Goal: Transaction & Acquisition: Purchase product/service

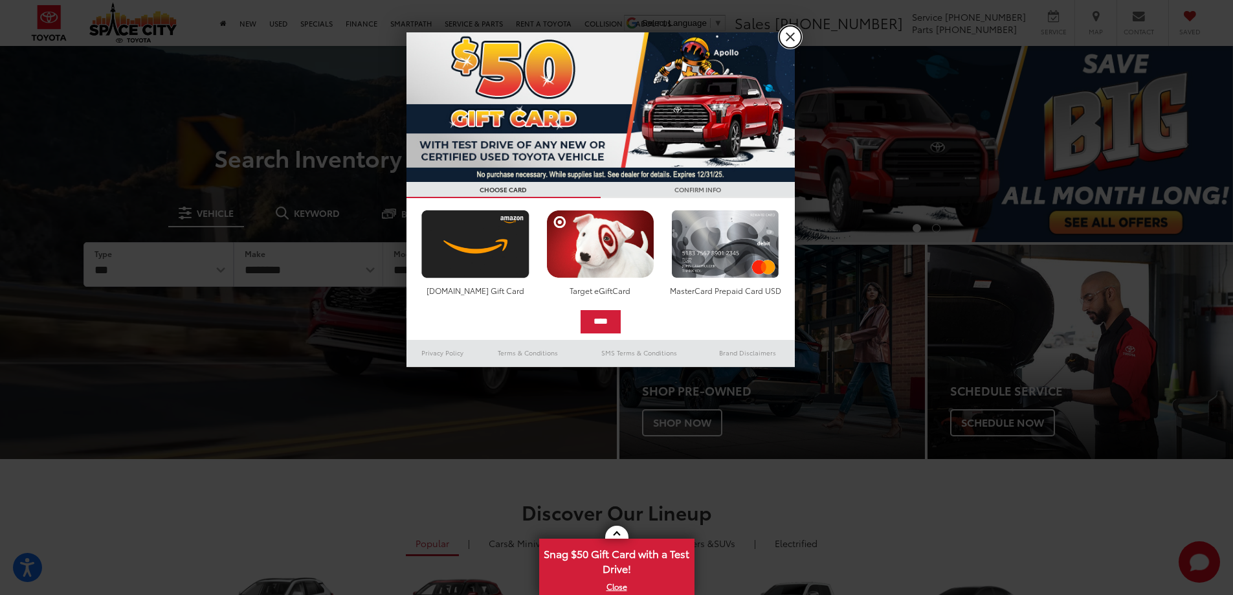
click at [789, 38] on link "X" at bounding box center [791, 37] width 22 height 22
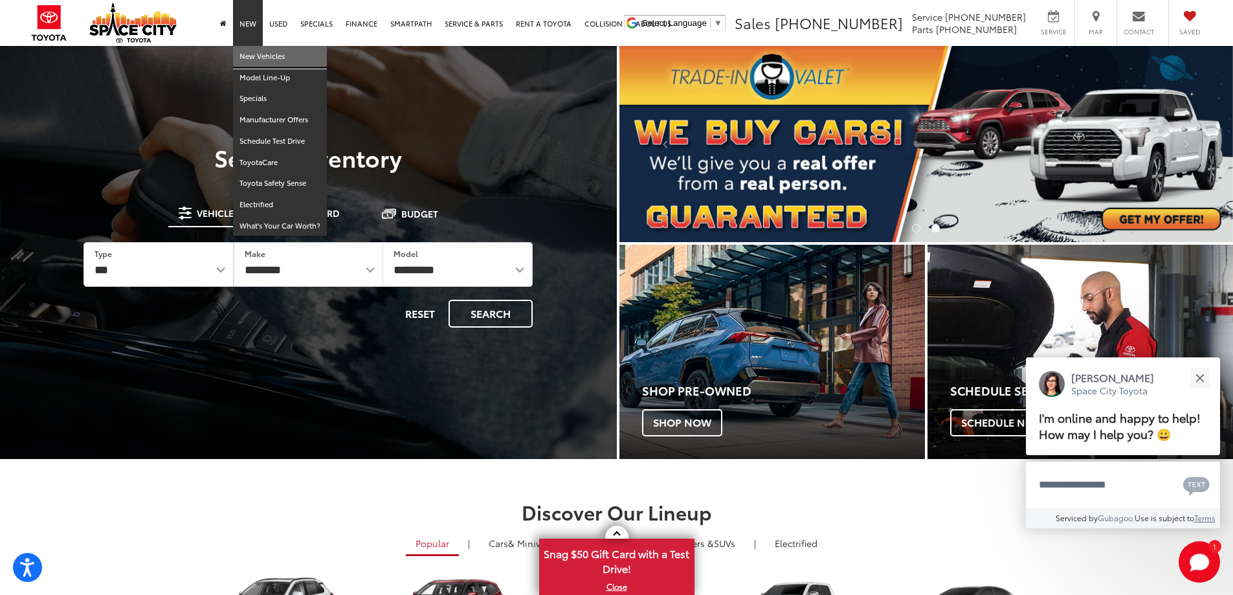
click at [252, 58] on link "New Vehicles" at bounding box center [280, 56] width 94 height 21
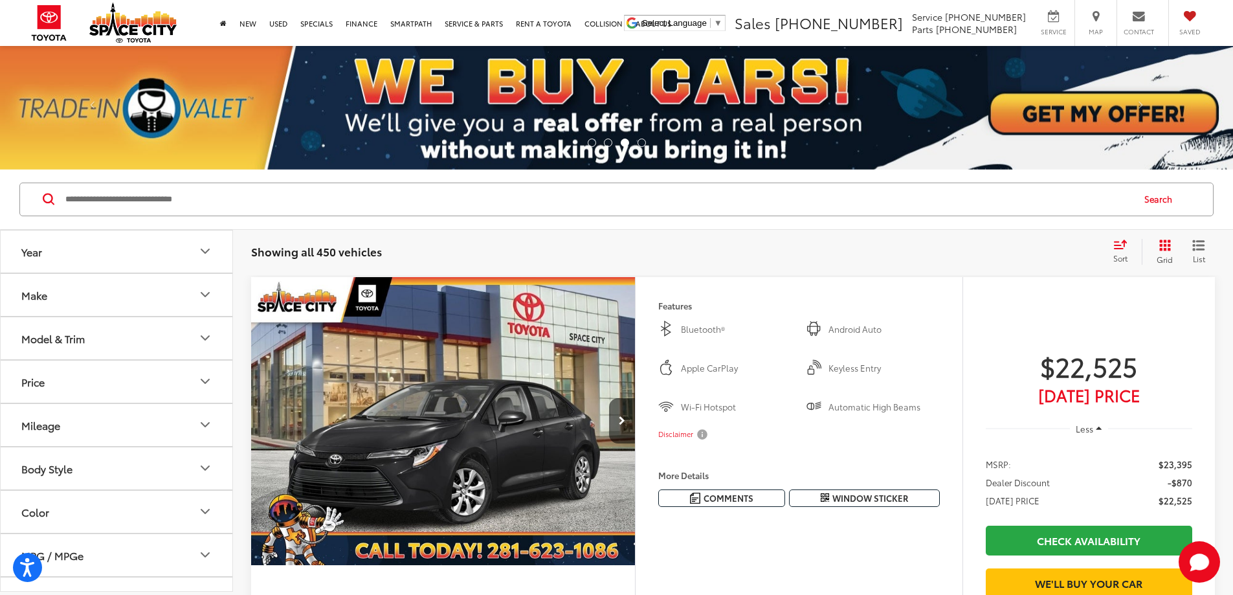
click at [36, 293] on div "Make" at bounding box center [34, 295] width 26 height 12
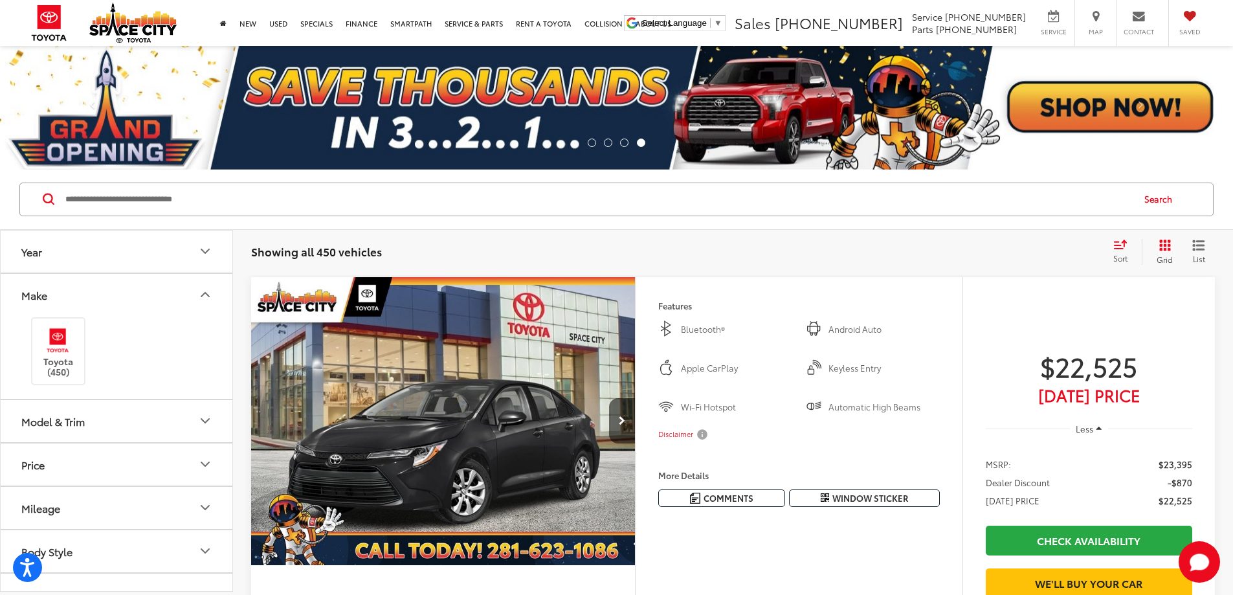
click at [50, 289] on button "Make" at bounding box center [117, 295] width 233 height 42
click at [63, 339] on div "Model & Trim" at bounding box center [52, 338] width 63 height 12
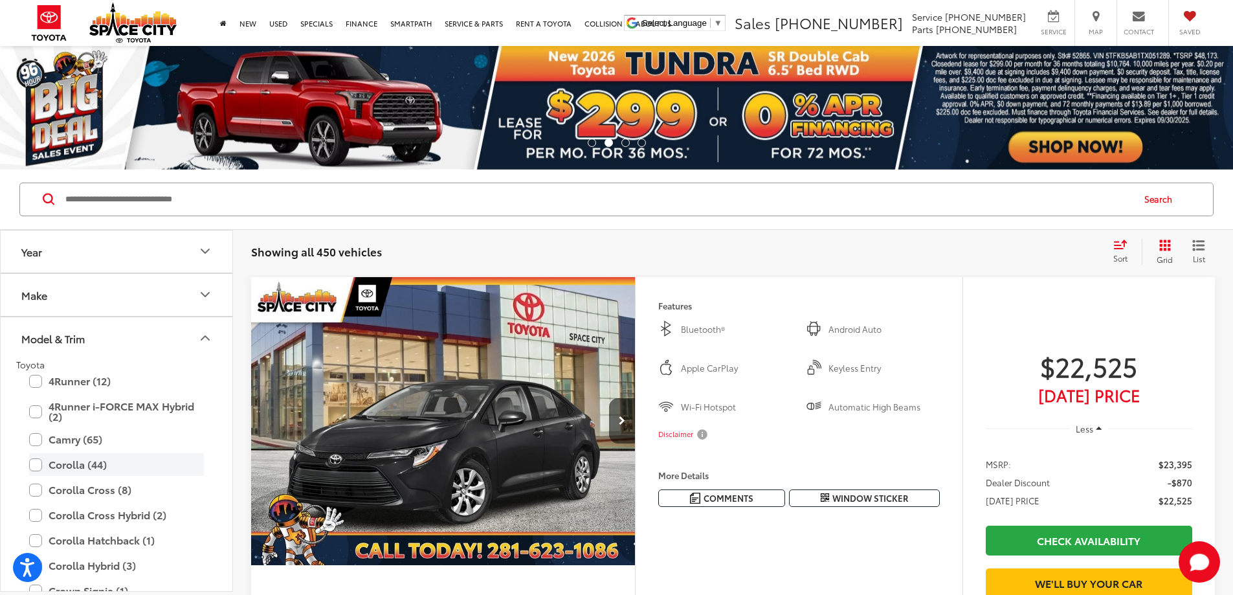
click at [60, 462] on label "Corolla (44)" at bounding box center [116, 464] width 175 height 23
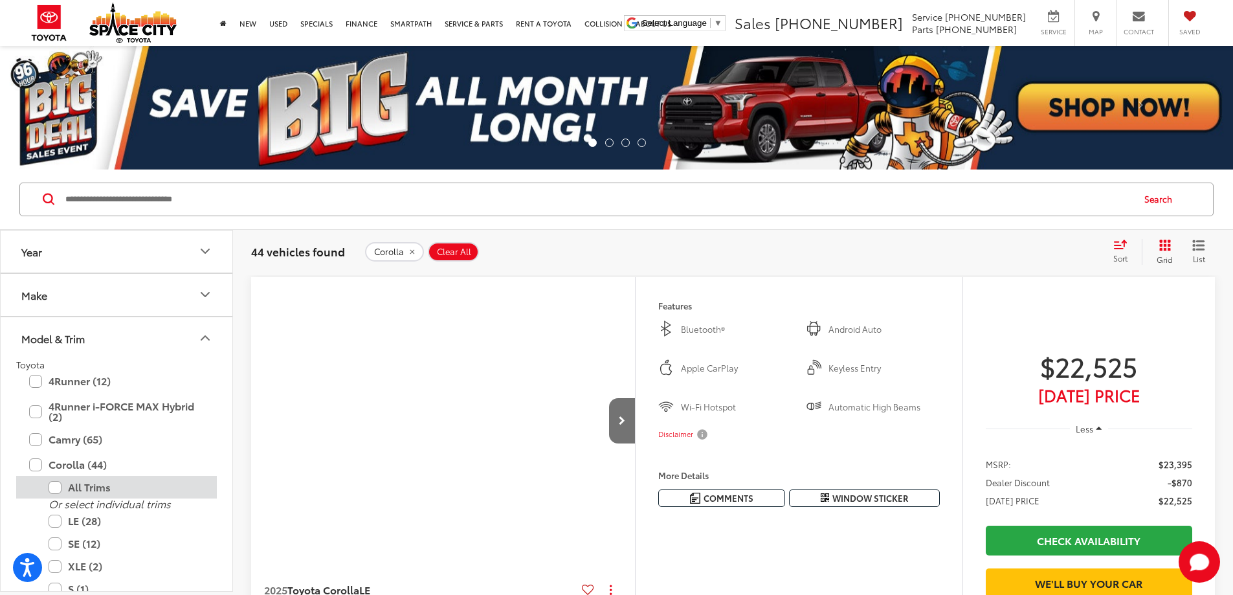
scroll to position [65, 0]
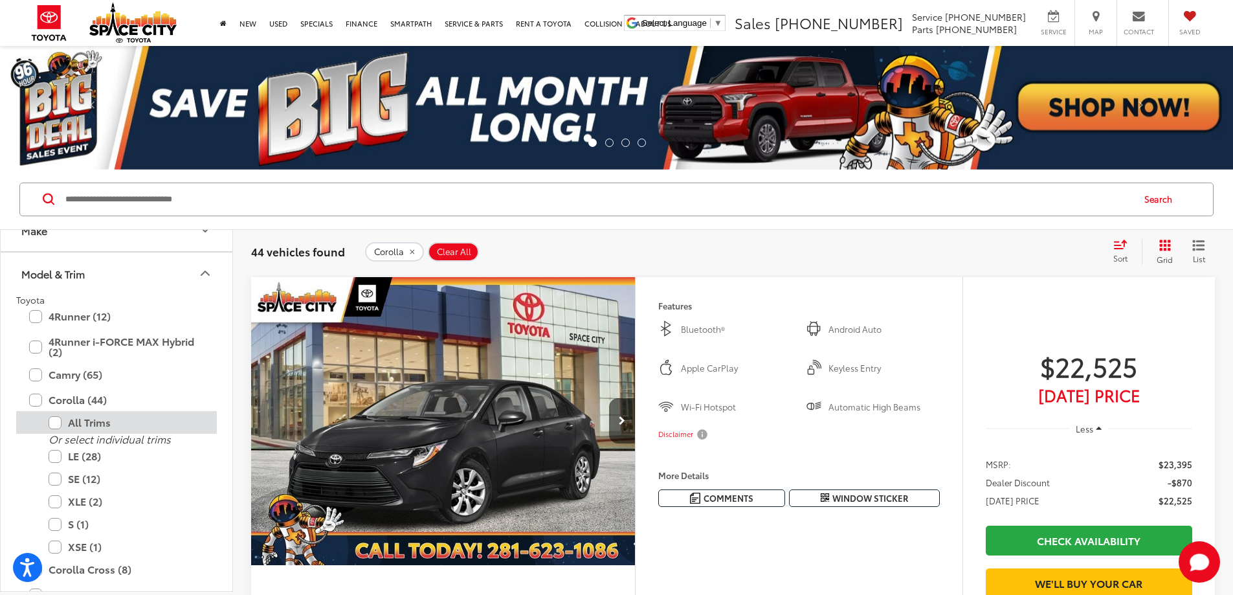
click at [87, 421] on label "All Trims" at bounding box center [126, 422] width 155 height 23
click at [96, 424] on label "All Trims" at bounding box center [126, 422] width 155 height 23
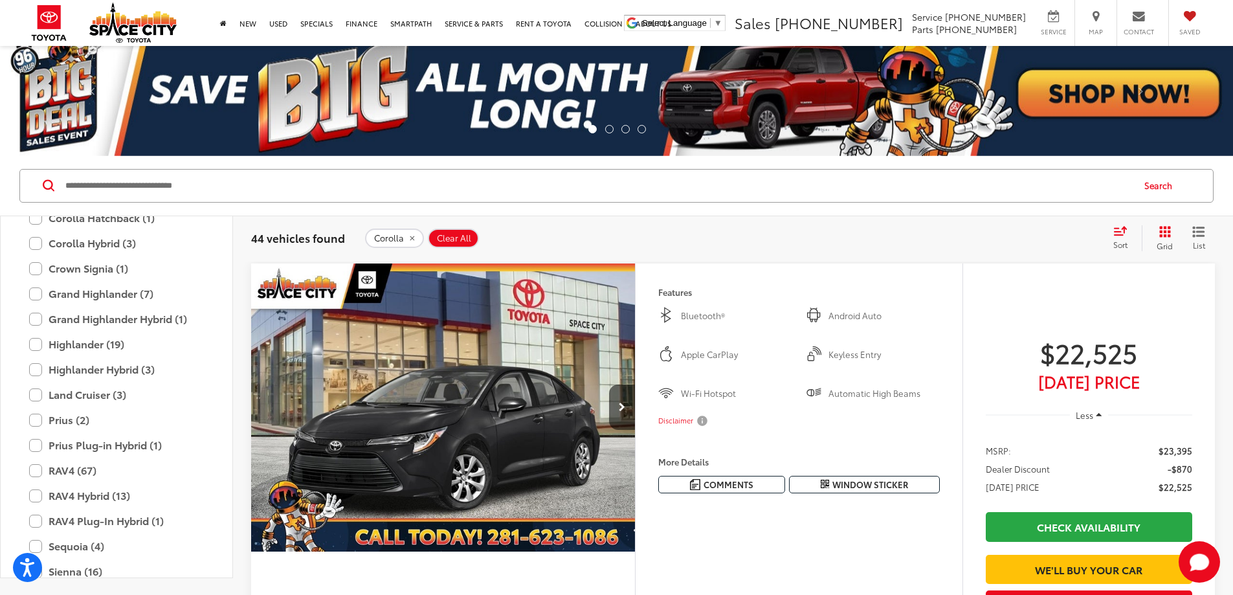
scroll to position [0, 0]
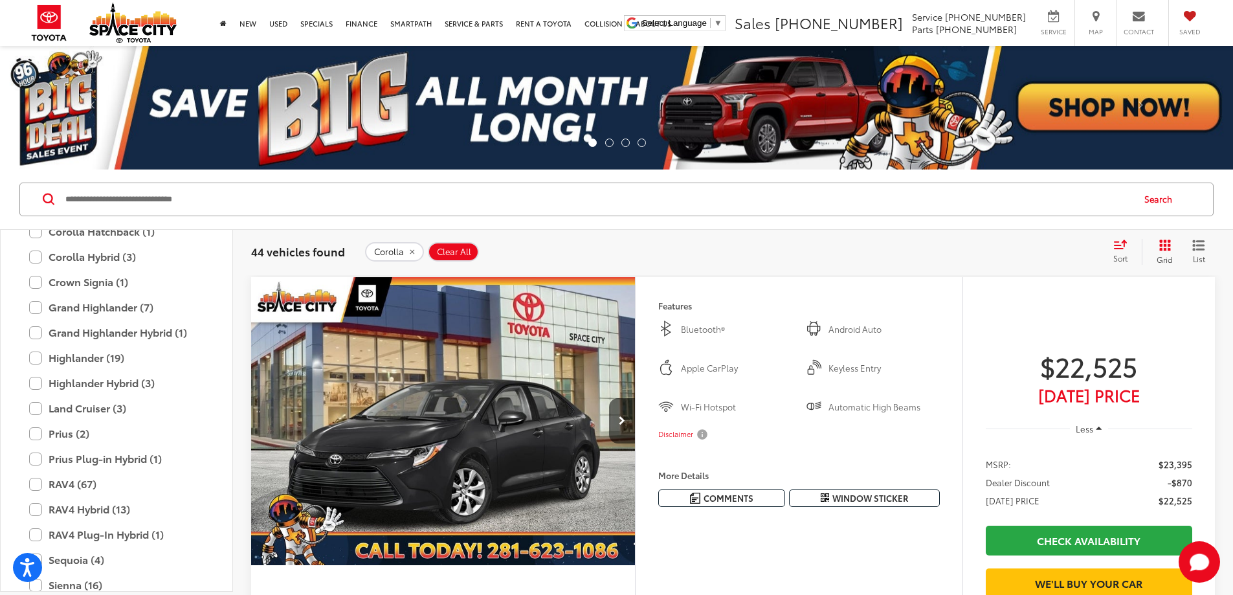
click at [1163, 196] on button "Search" at bounding box center [1161, 199] width 59 height 32
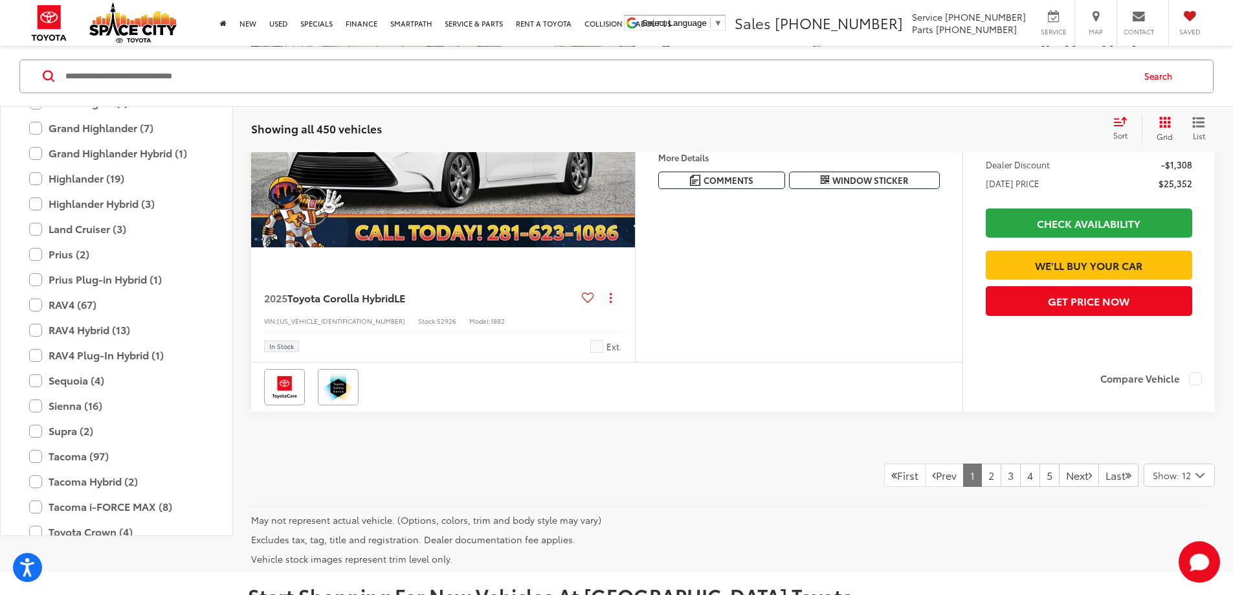
scroll to position [5633, 0]
